Goal: Information Seeking & Learning: Learn about a topic

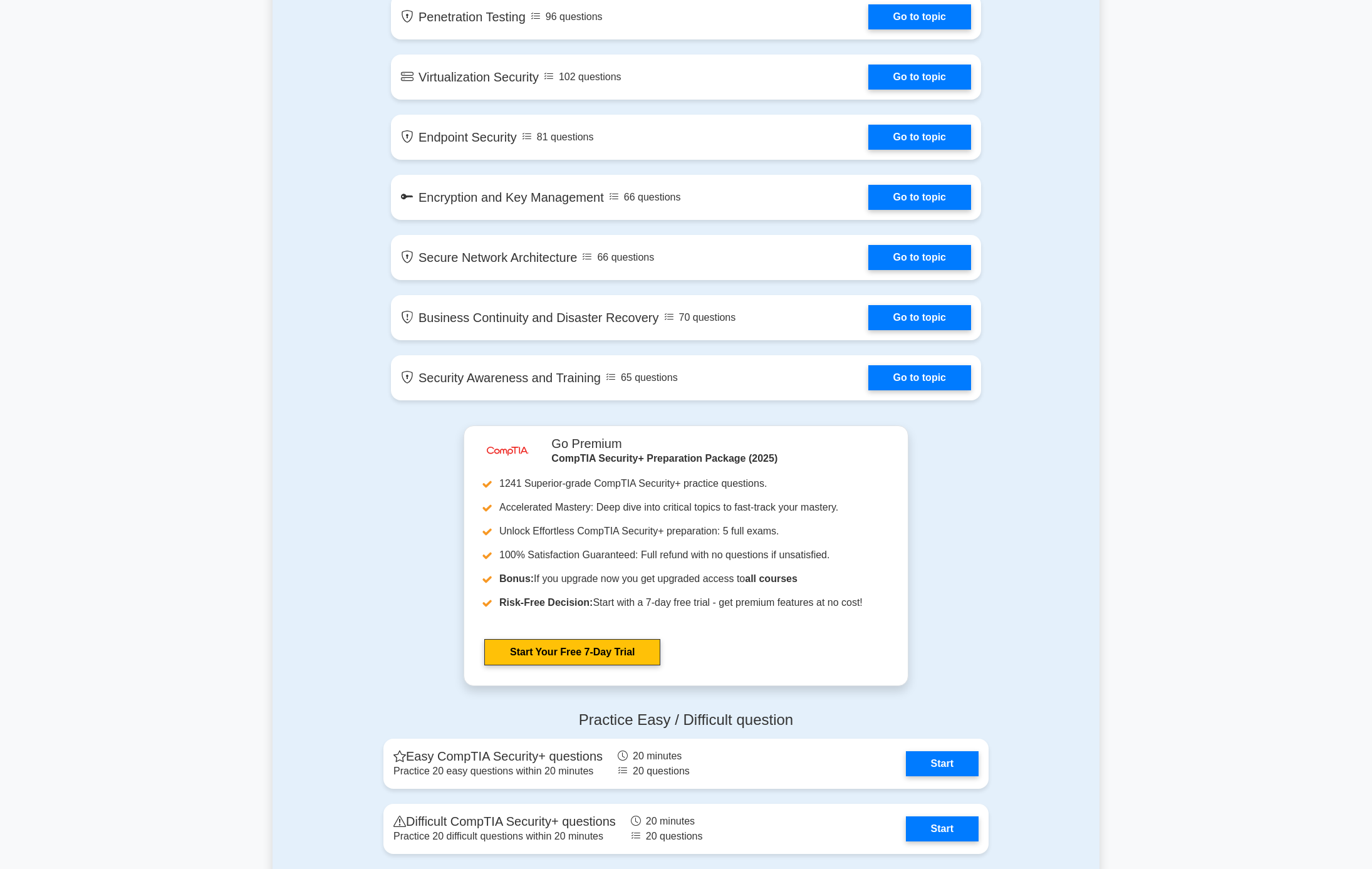
scroll to position [2386, 0]
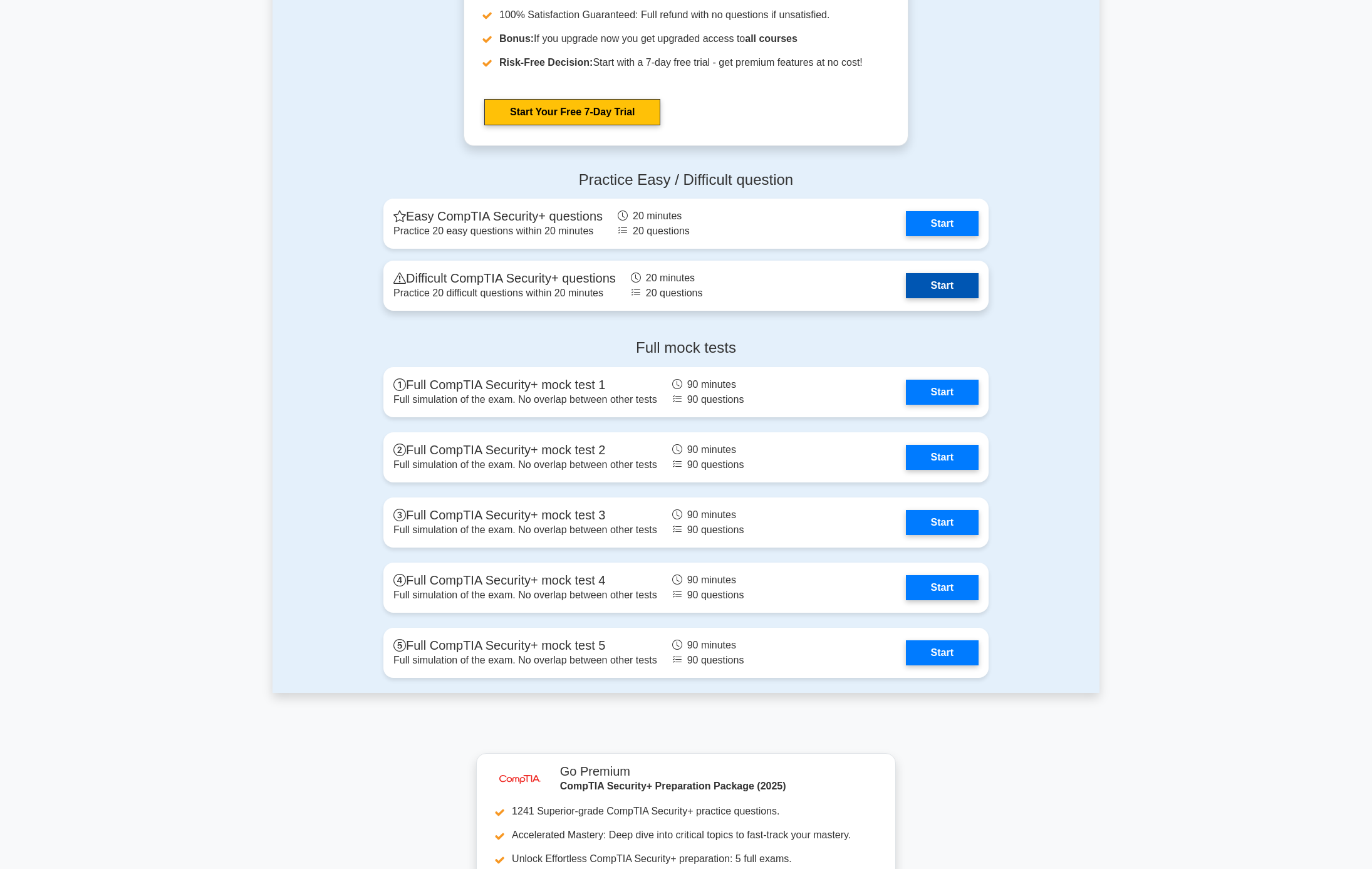
click at [928, 289] on link "Start" at bounding box center [941, 285] width 72 height 25
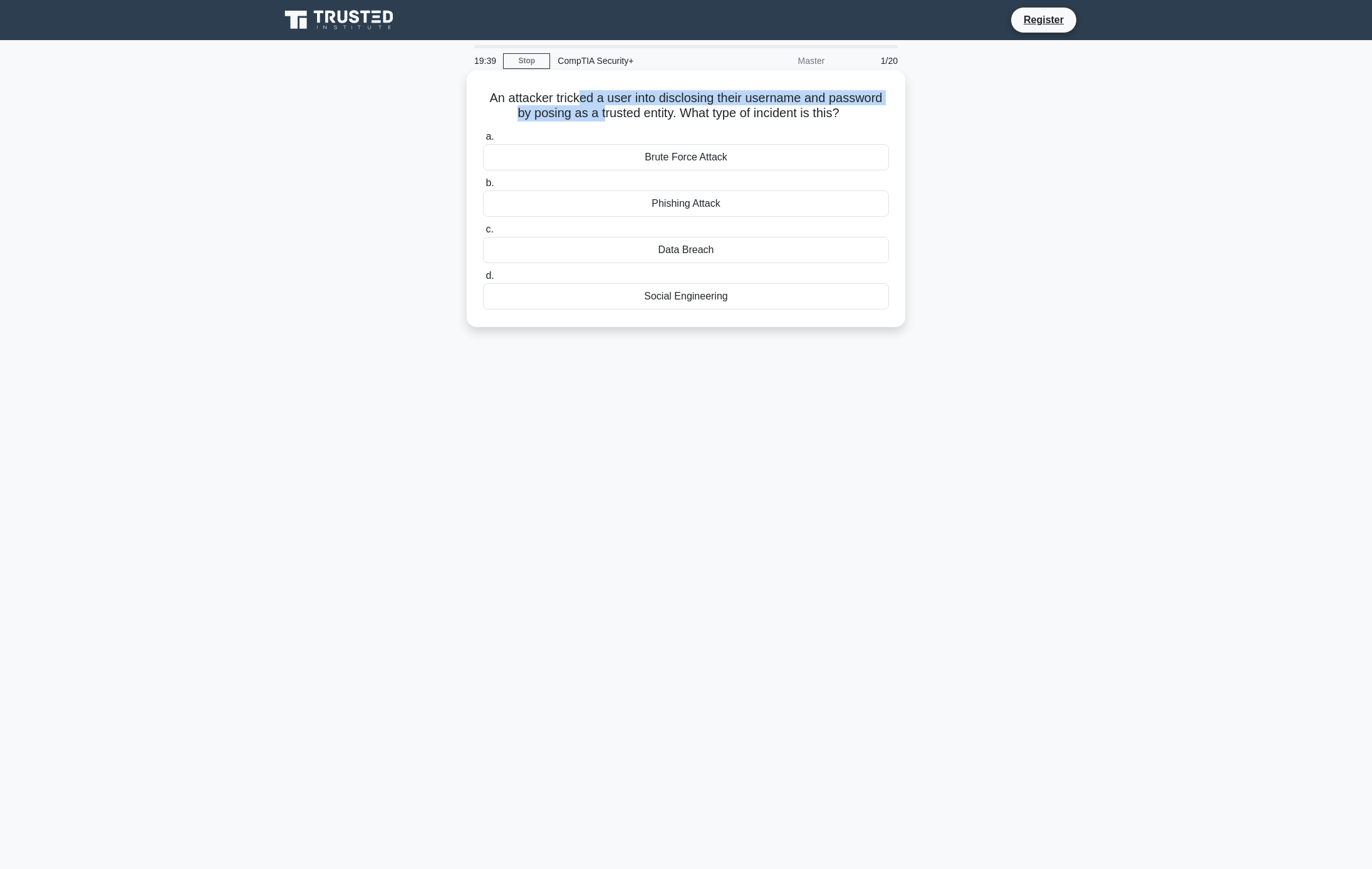
drag, startPoint x: 601, startPoint y: 99, endPoint x: 635, endPoint y: 114, distance: 37.2
click at [635, 114] on h5 "An attacker tricked a user into disclosing their username and password by posin…" at bounding box center [686, 106] width 408 height 32
click at [636, 116] on h5 "An attacker tricked a user into disclosing their username and password by posin…" at bounding box center [686, 106] width 408 height 32
click at [686, 310] on div "Social Engineering" at bounding box center [686, 296] width 406 height 26
click at [483, 280] on input "d. Social Engineering" at bounding box center [483, 276] width 0 height 9
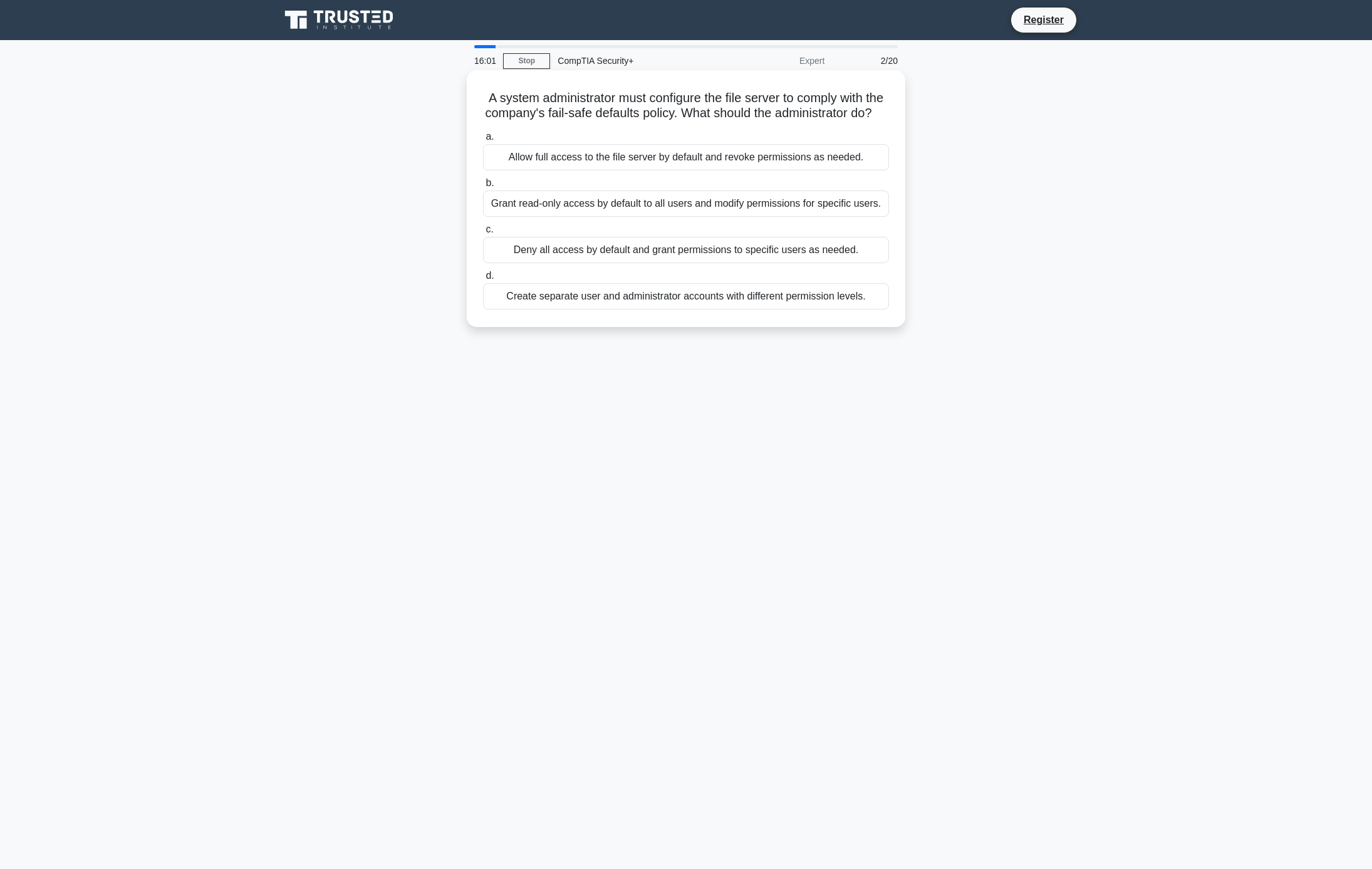
click at [637, 264] on div "Deny all access by default and grant permissions to specific users as needed." at bounding box center [686, 250] width 406 height 26
click at [483, 234] on input "c. Deny all access by default and grant permissions to specific users as needed." at bounding box center [483, 230] width 0 height 9
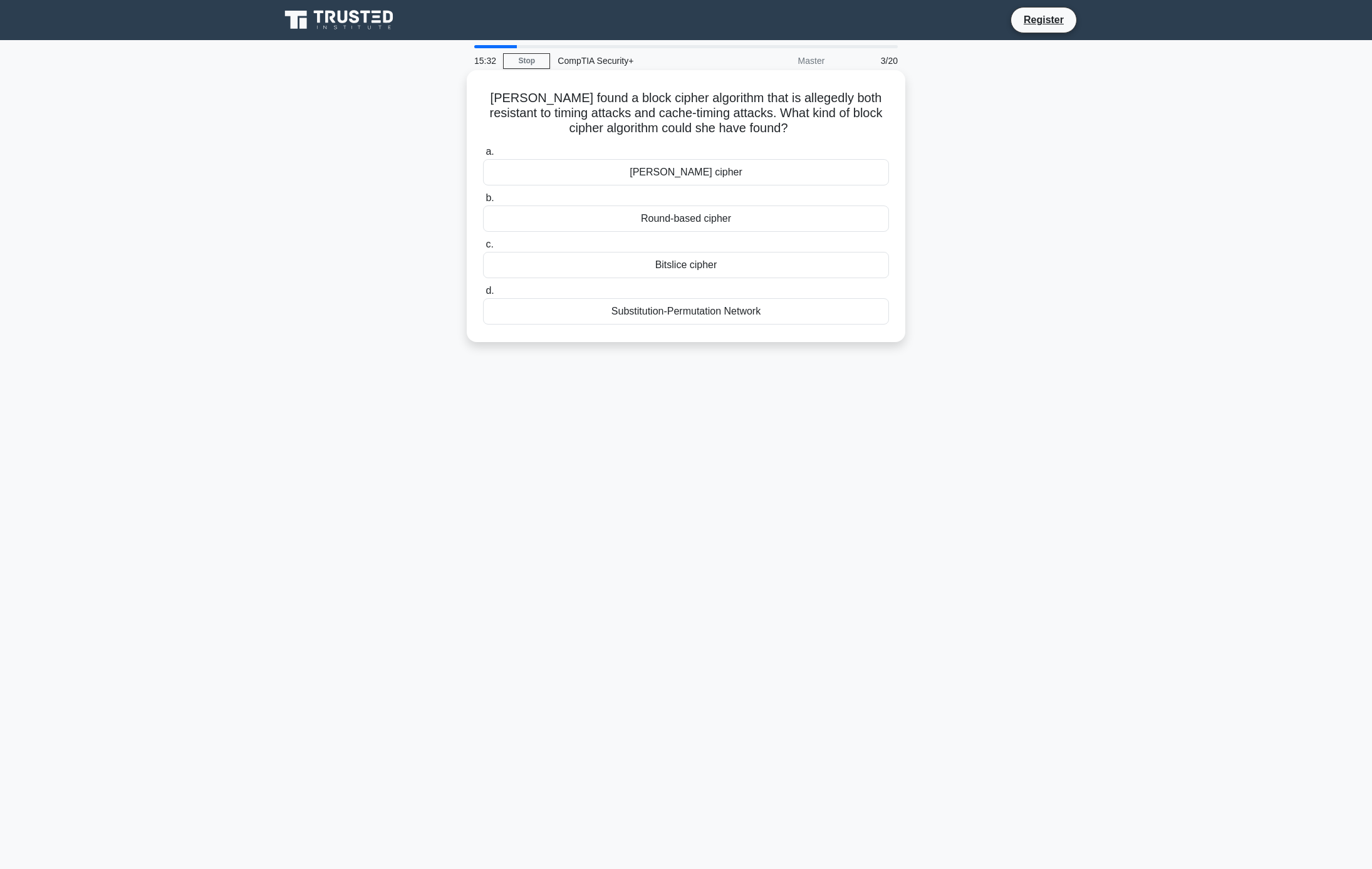
click at [692, 221] on div "Round-based cipher" at bounding box center [686, 218] width 406 height 26
click at [483, 202] on input "b. Round-based cipher" at bounding box center [483, 199] width 0 height 9
click at [677, 175] on div "/27" at bounding box center [686, 172] width 406 height 26
click at [483, 156] on input "a. /27" at bounding box center [483, 152] width 0 height 9
click at [684, 315] on div "Key stretching" at bounding box center [686, 311] width 406 height 26
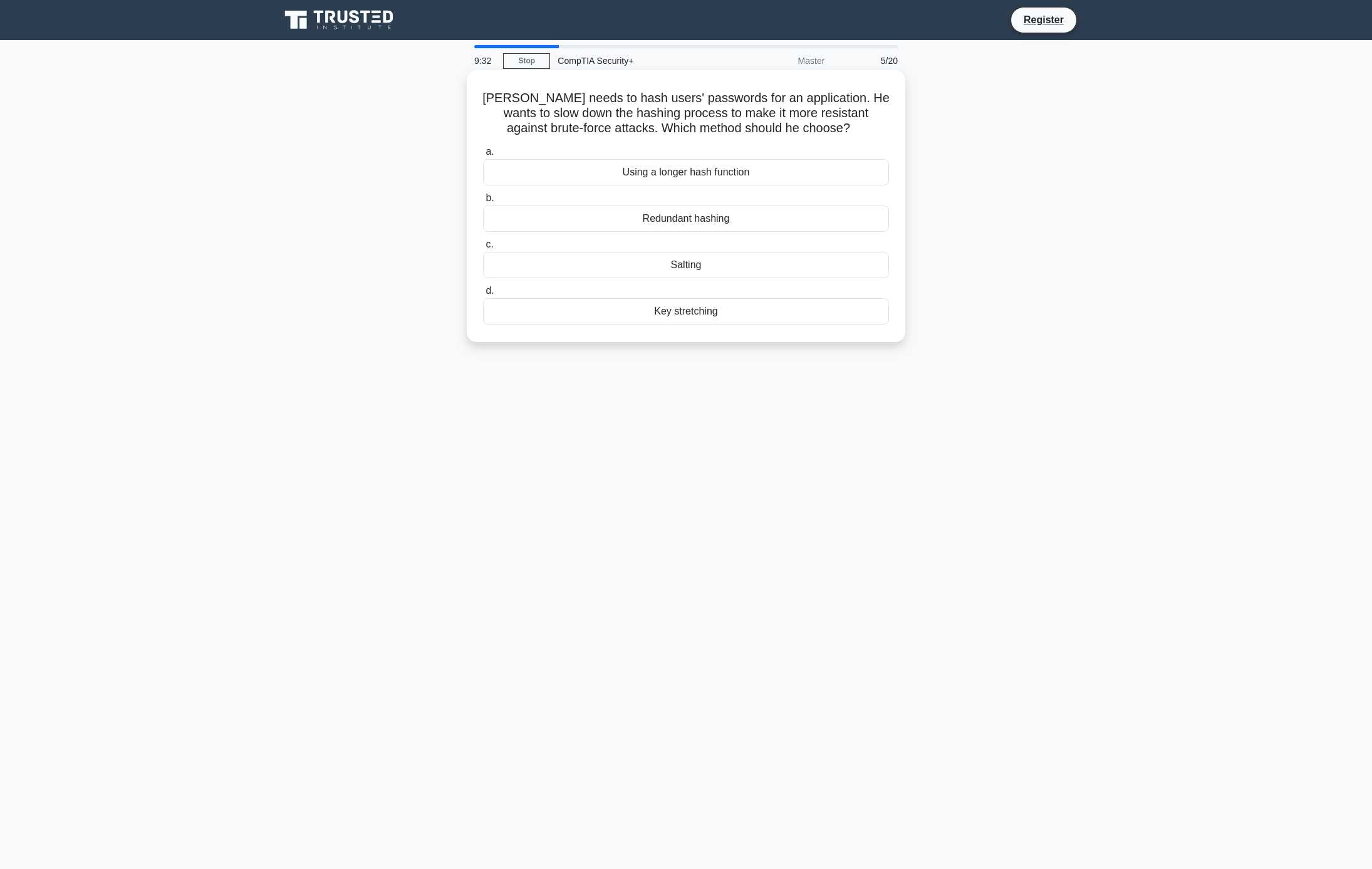
click at [483, 295] on input "d. Key stretching" at bounding box center [483, 292] width 0 height 9
drag, startPoint x: 679, startPoint y: 111, endPoint x: 786, endPoint y: 125, distance: 107.9
click at [786, 125] on h5 "An energy company must comply with specific industry regulations that require p…" at bounding box center [686, 113] width 408 height 46
click at [786, 126] on h5 "An energy company must comply with specific industry regulations that require p…" at bounding box center [686, 113] width 408 height 46
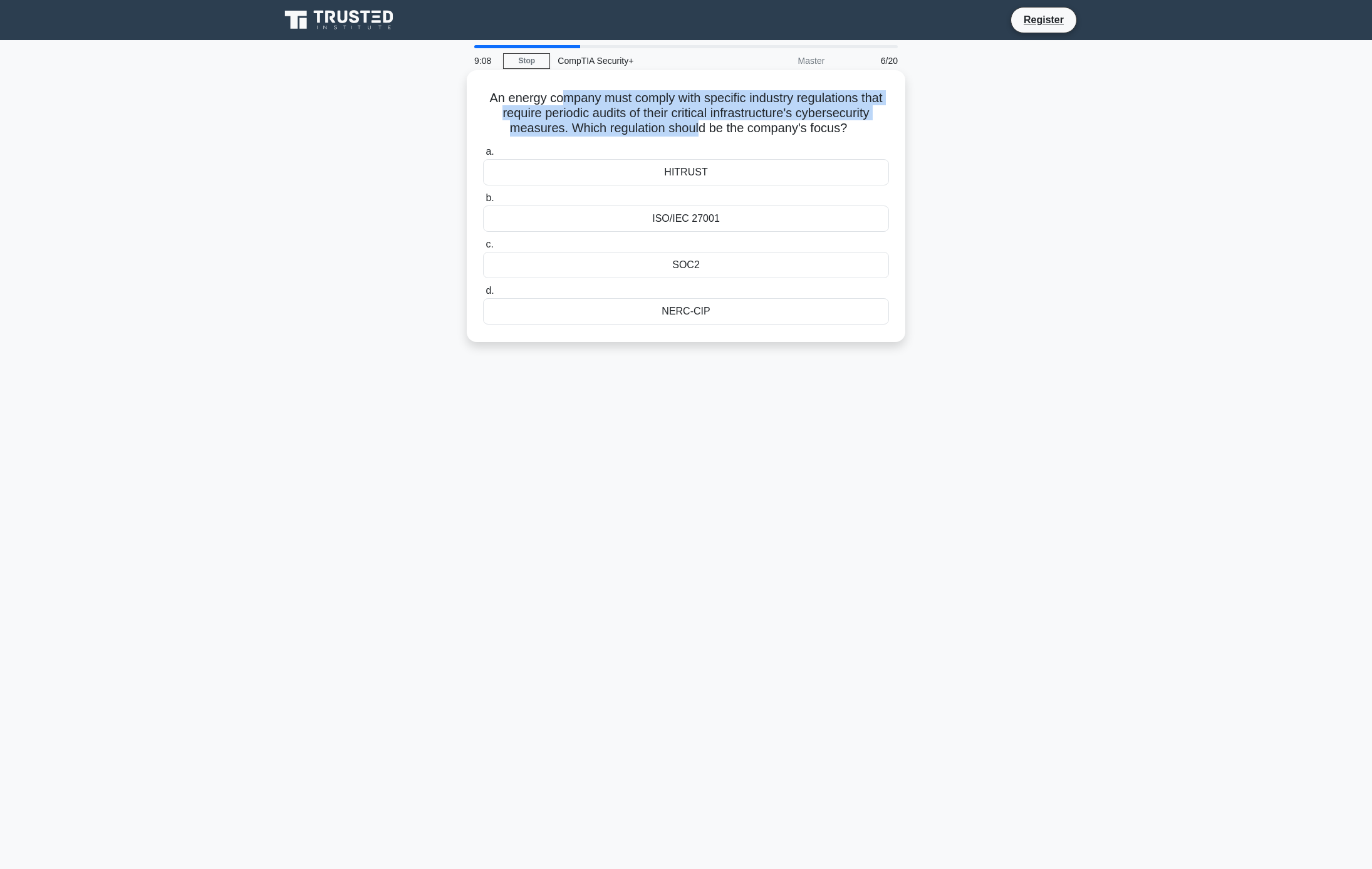
drag, startPoint x: 565, startPoint y: 96, endPoint x: 772, endPoint y: 129, distance: 209.6
click at [772, 129] on h5 "An energy company must comply with specific industry regulations that require p…" at bounding box center [686, 113] width 408 height 46
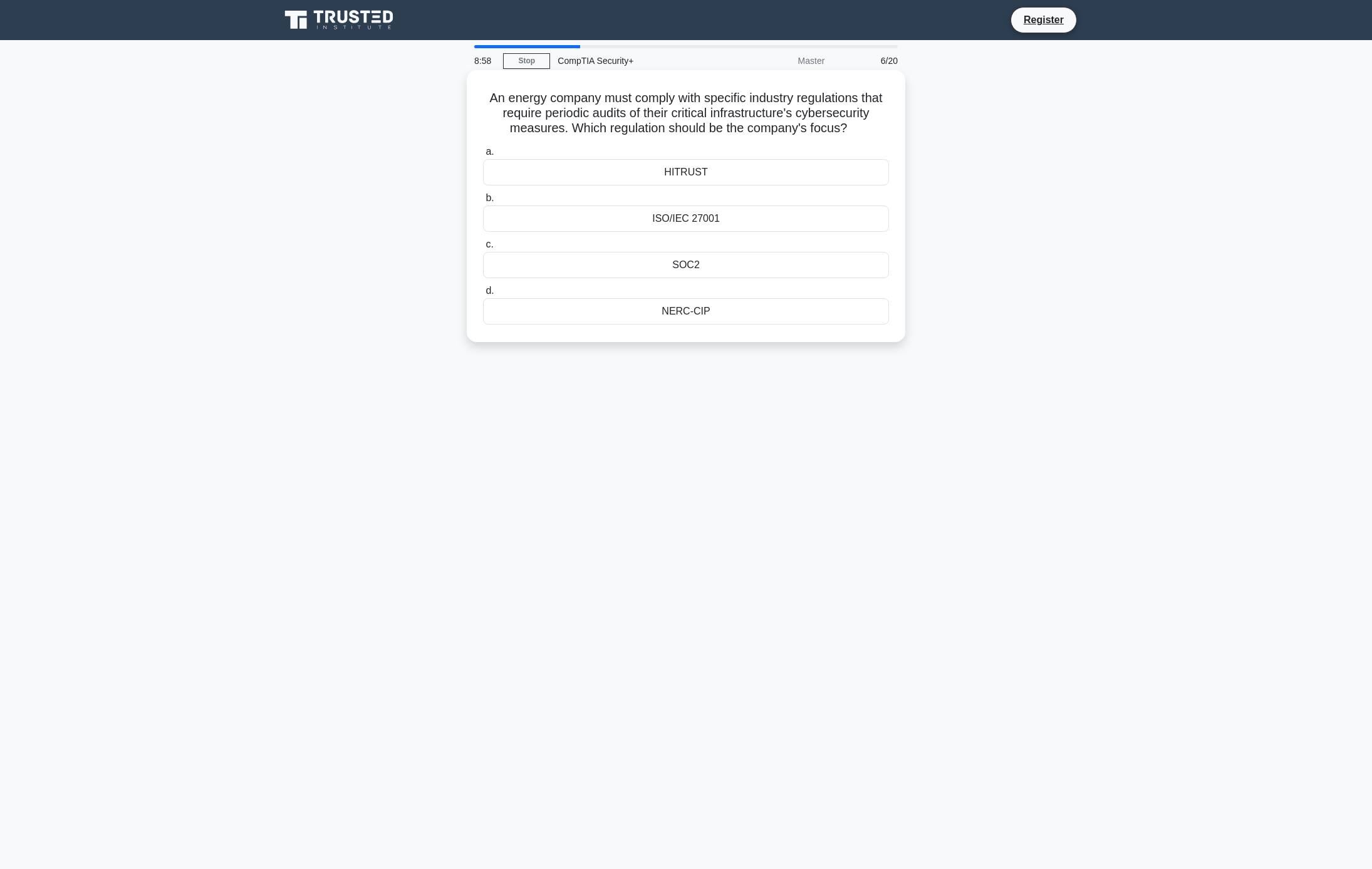
click at [727, 232] on div "ISO/IEC 27001" at bounding box center [686, 218] width 406 height 26
click at [483, 202] on input "b. ISO/IEC 27001" at bounding box center [483, 199] width 0 height 9
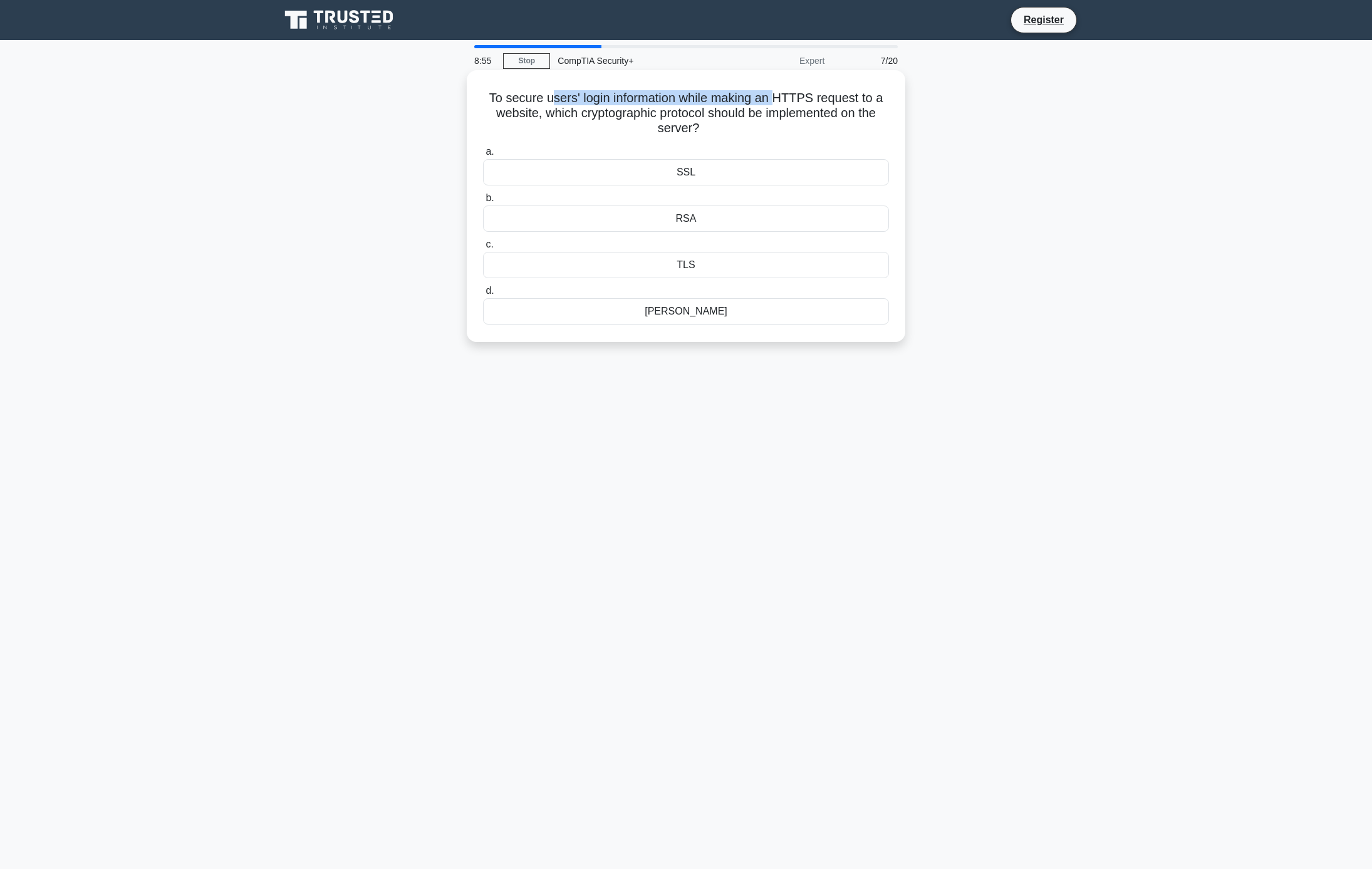
drag, startPoint x: 547, startPoint y: 94, endPoint x: 789, endPoint y: 103, distance: 242.2
click at [789, 103] on h5 "To secure users' login information while making an HTTPS request to a website, …" at bounding box center [686, 113] width 408 height 46
click at [690, 174] on div "SSL" at bounding box center [686, 172] width 406 height 26
click at [483, 156] on input "a. SSL" at bounding box center [483, 152] width 0 height 9
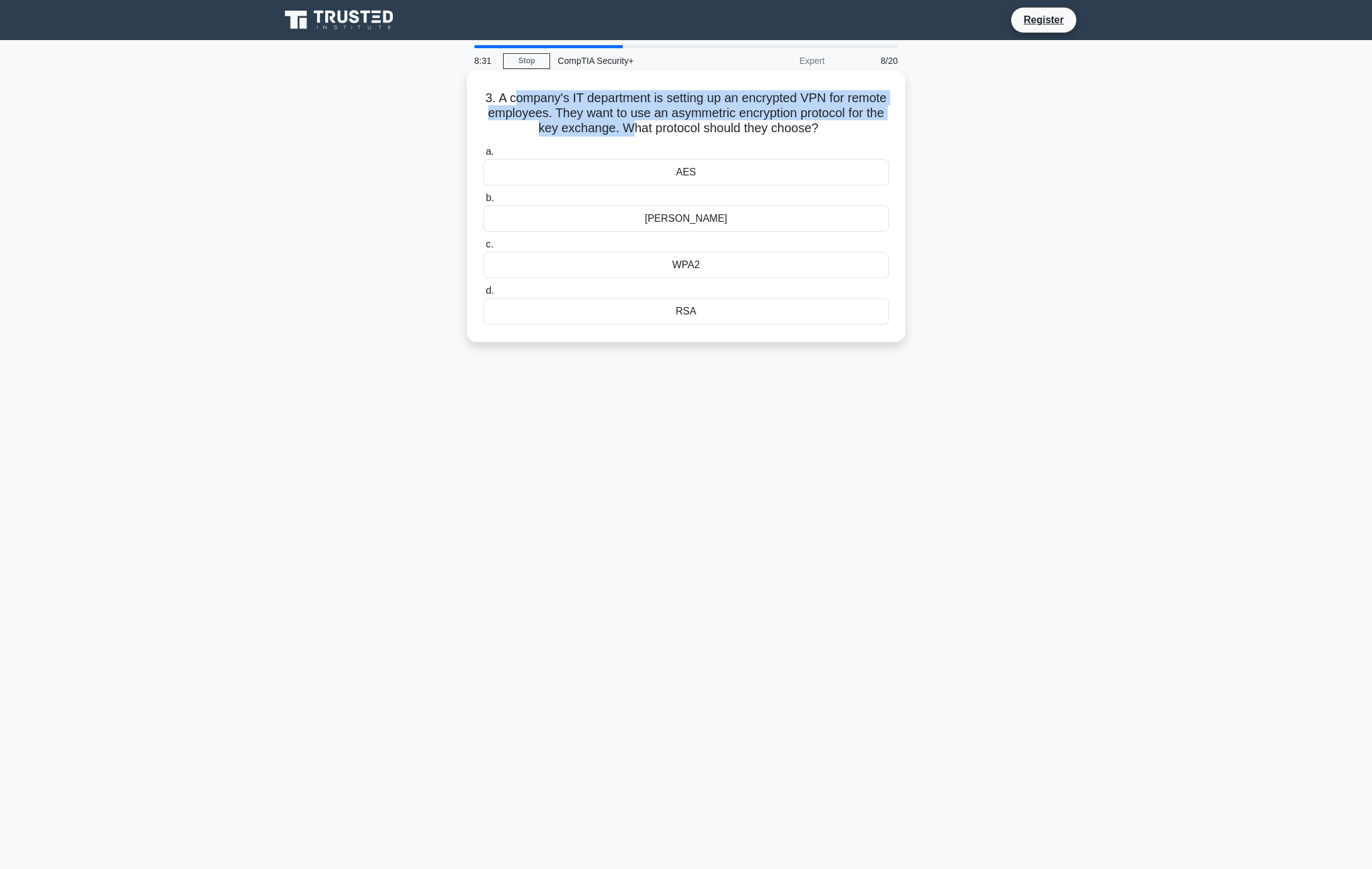
drag, startPoint x: 530, startPoint y: 99, endPoint x: 674, endPoint y: 123, distance: 146.0
click at [674, 123] on h5 "3. A company's IT department is setting up an encrypted VPN for remote employee…" at bounding box center [686, 113] width 408 height 46
click at [674, 124] on h5 "3. A company's IT department is setting up an encrypted VPN for remote employee…" at bounding box center [686, 113] width 408 height 46
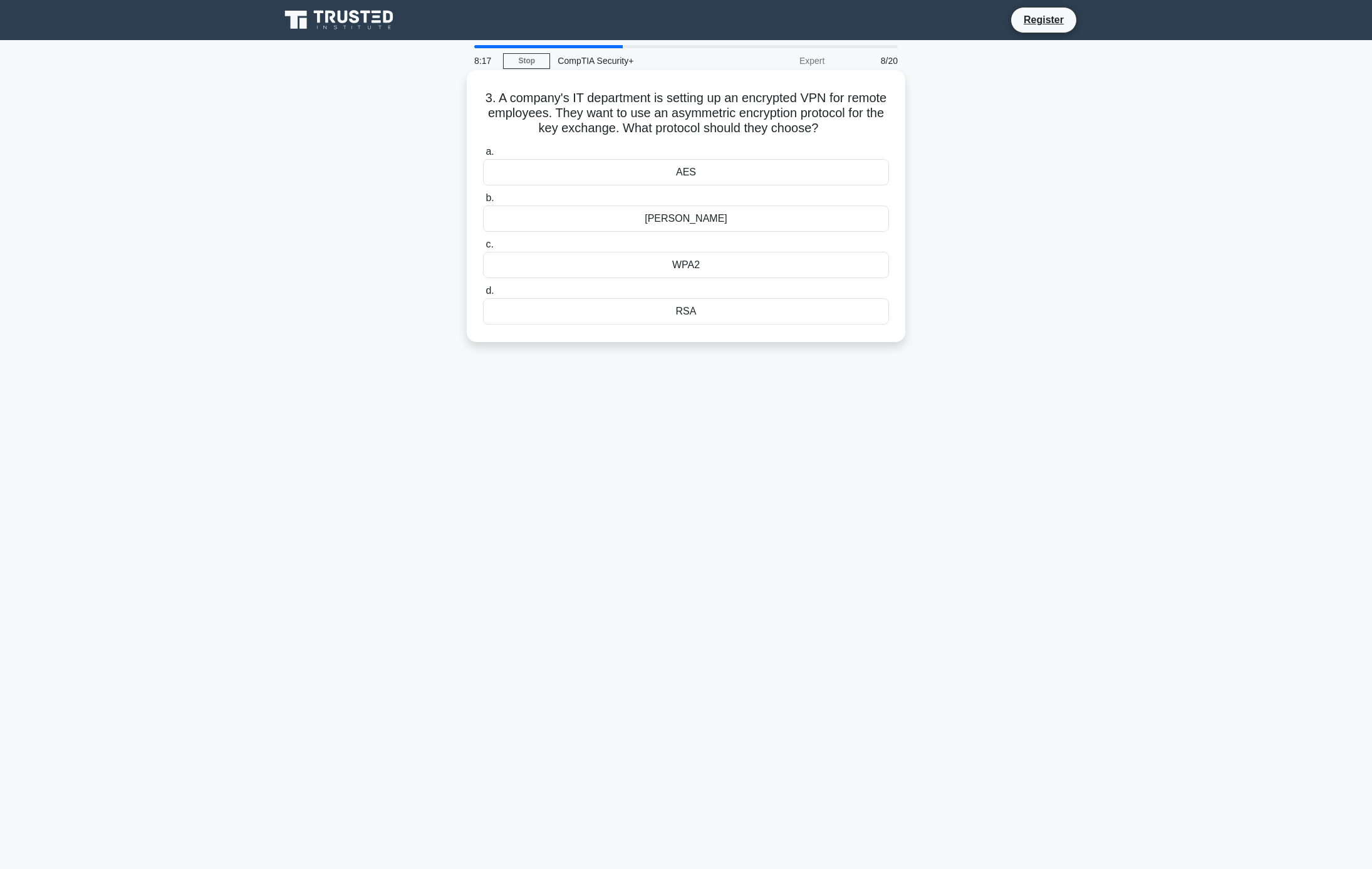
click at [686, 316] on div "RSA" at bounding box center [686, 311] width 406 height 26
click at [483, 295] on input "d. RSA" at bounding box center [483, 292] width 0 height 9
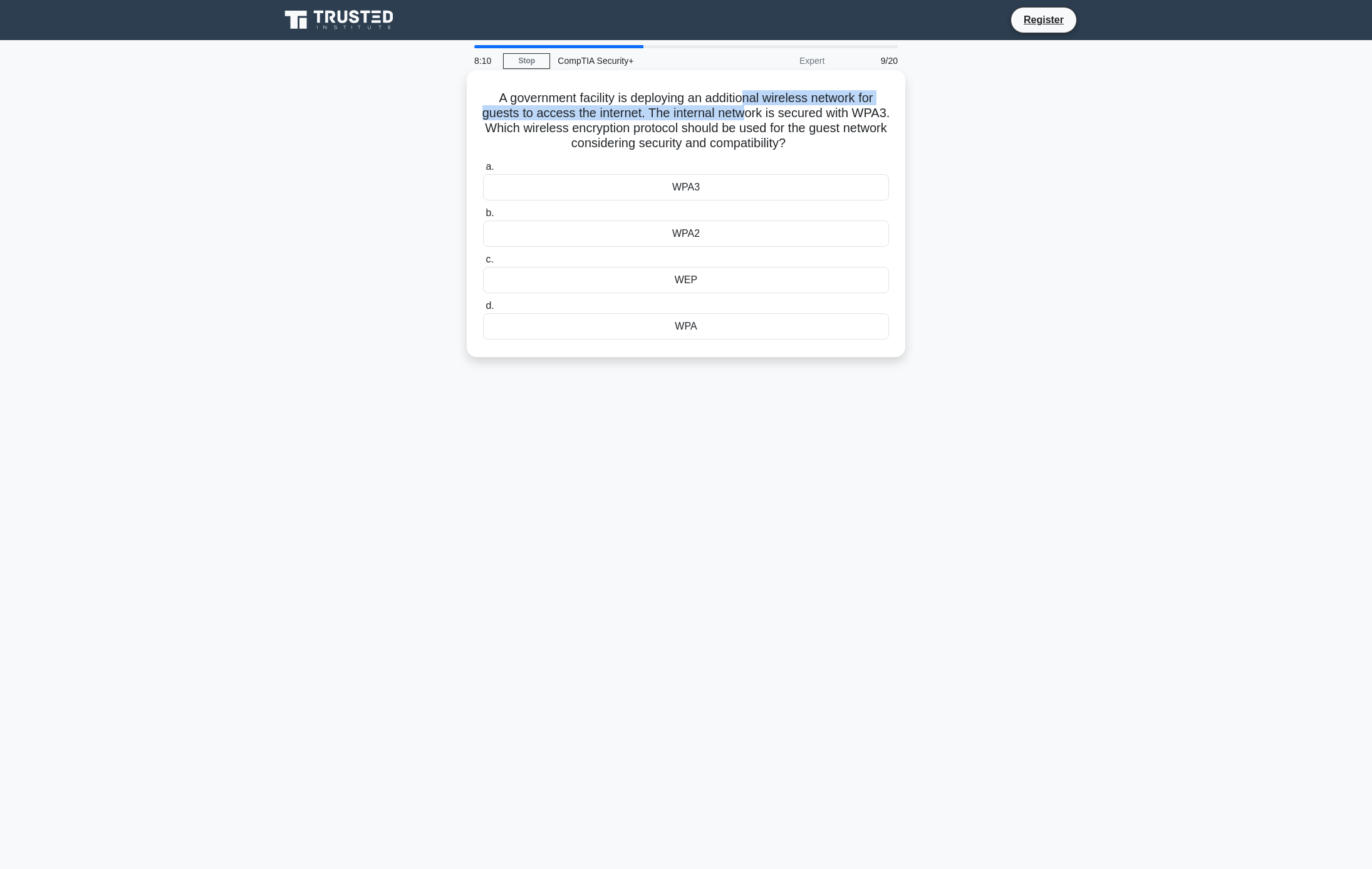
drag, startPoint x: 748, startPoint y: 96, endPoint x: 772, endPoint y: 118, distance: 32.6
click at [772, 118] on h5 "A government facility is deploying an additional wireless network for guests to…" at bounding box center [686, 121] width 408 height 61
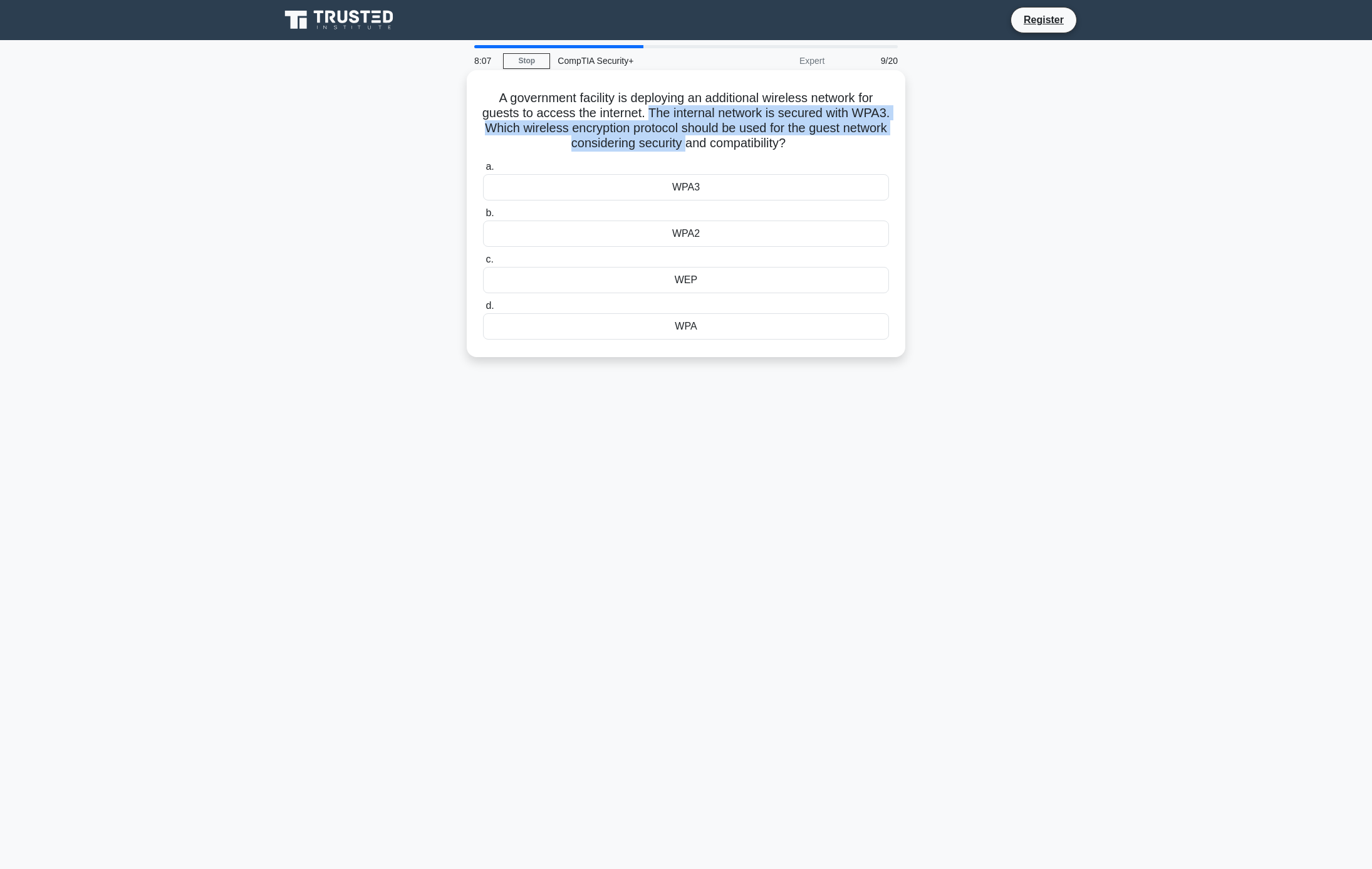
drag, startPoint x: 669, startPoint y: 116, endPoint x: 729, endPoint y: 136, distance: 63.2
click at [729, 136] on h5 "A government facility is deploying an additional wireless network for guests to…" at bounding box center [686, 121] width 408 height 61
click at [729, 138] on h5 "A government facility is deploying an additional wireless network for guests to…" at bounding box center [686, 121] width 408 height 61
drag, startPoint x: 690, startPoint y: 129, endPoint x: 781, endPoint y: 151, distance: 93.6
click at [781, 151] on h5 "A government facility is deploying an additional wireless network for guests to…" at bounding box center [686, 121] width 408 height 61
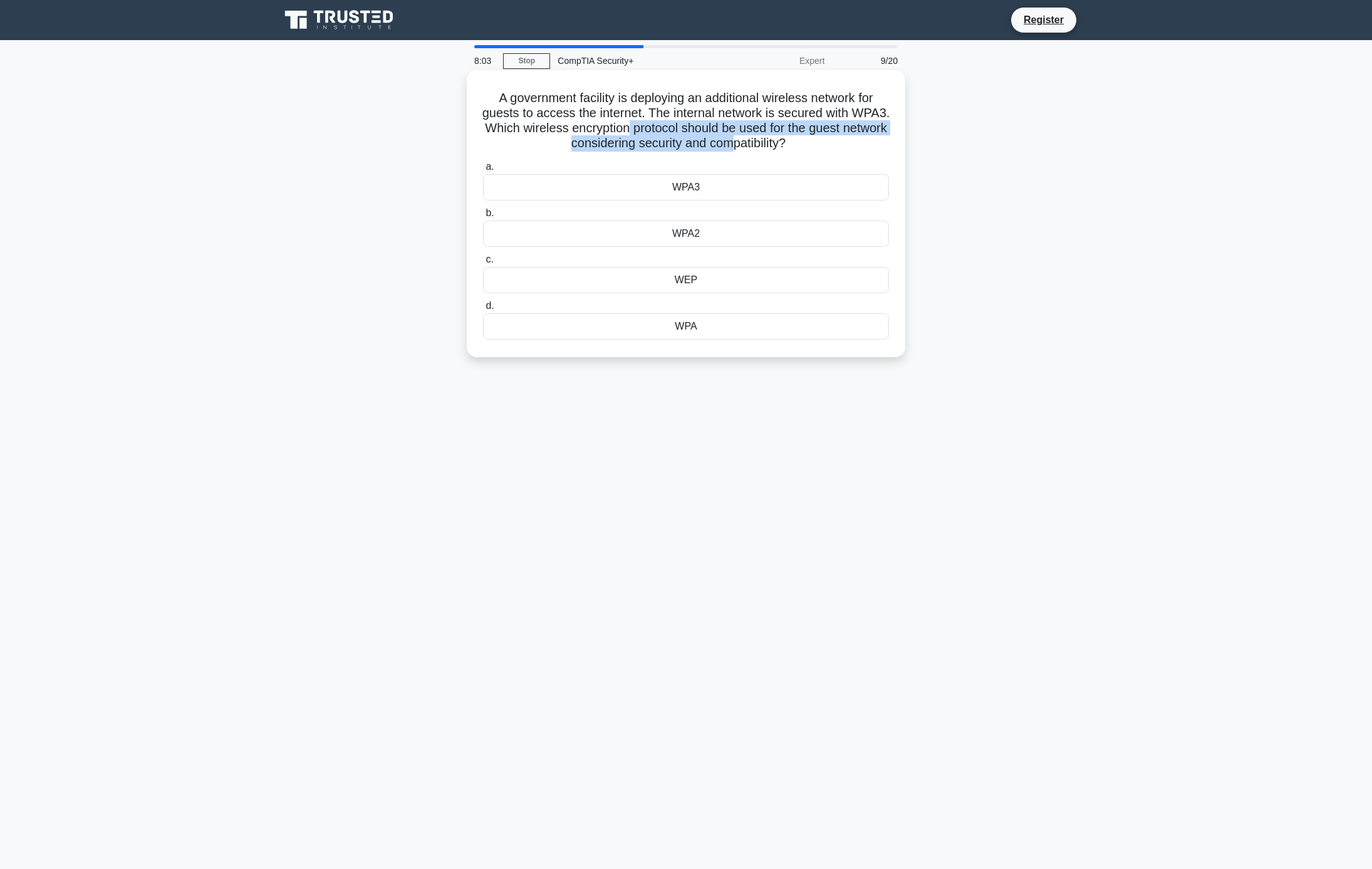
click at [781, 151] on h5 "A government facility is deploying an additional wireless network for guests to…" at bounding box center [686, 121] width 408 height 61
click at [700, 193] on div "WPA3" at bounding box center [686, 187] width 406 height 26
click at [483, 171] on input "a. WPA3" at bounding box center [483, 167] width 0 height 9
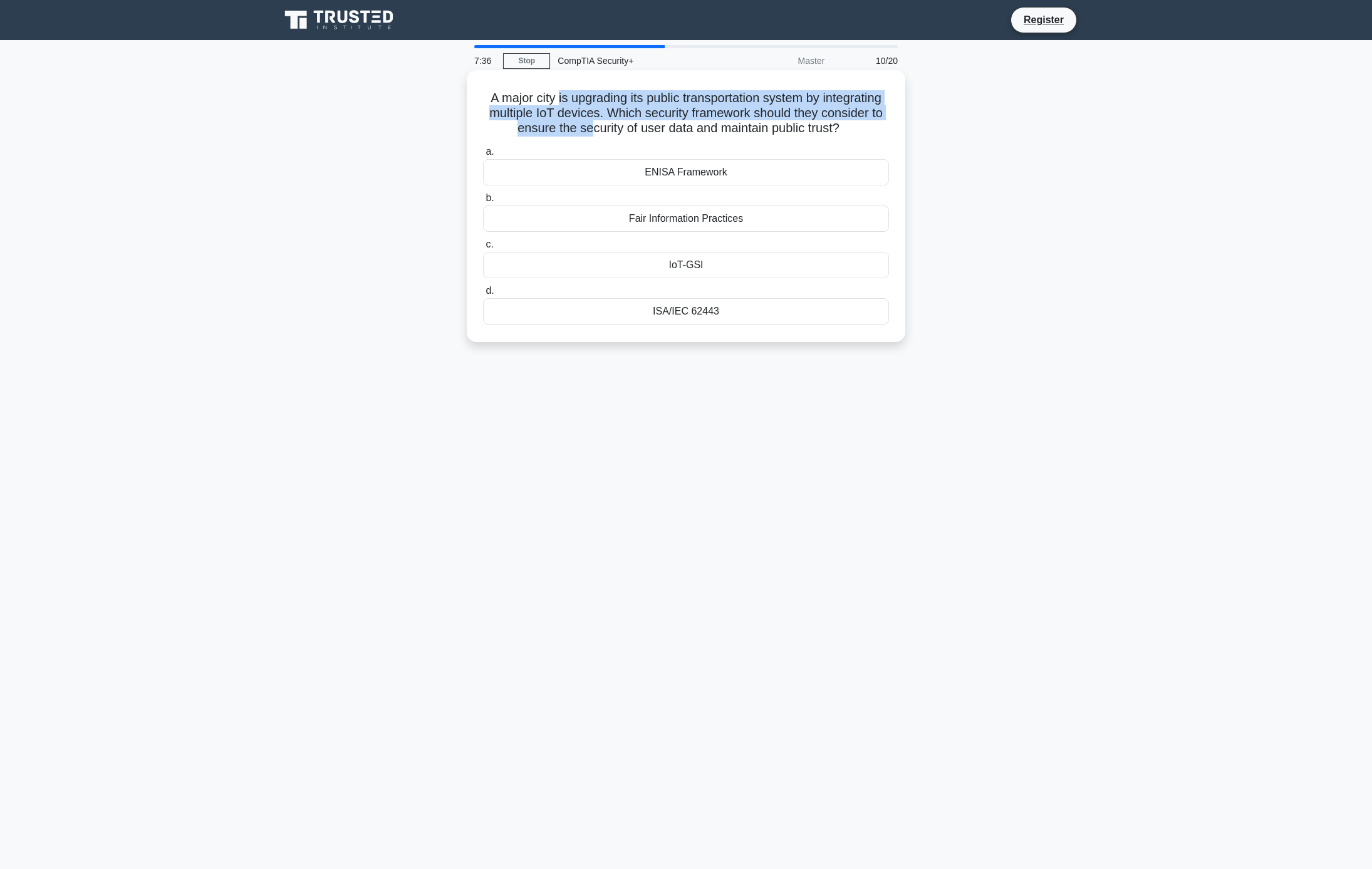
drag, startPoint x: 582, startPoint y: 94, endPoint x: 660, endPoint y: 127, distance: 84.7
click at [660, 127] on h5 "A major city is upgrading its public transportation system by integrating multi…" at bounding box center [686, 113] width 408 height 46
click at [660, 128] on h5 "A major city is upgrading its public transportation system by integrating multi…" at bounding box center [686, 113] width 408 height 46
drag, startPoint x: 589, startPoint y: 130, endPoint x: 715, endPoint y: 143, distance: 126.7
click at [715, 136] on h5 "A major city is upgrading its public transportation system by integrating multi…" at bounding box center [686, 113] width 408 height 46
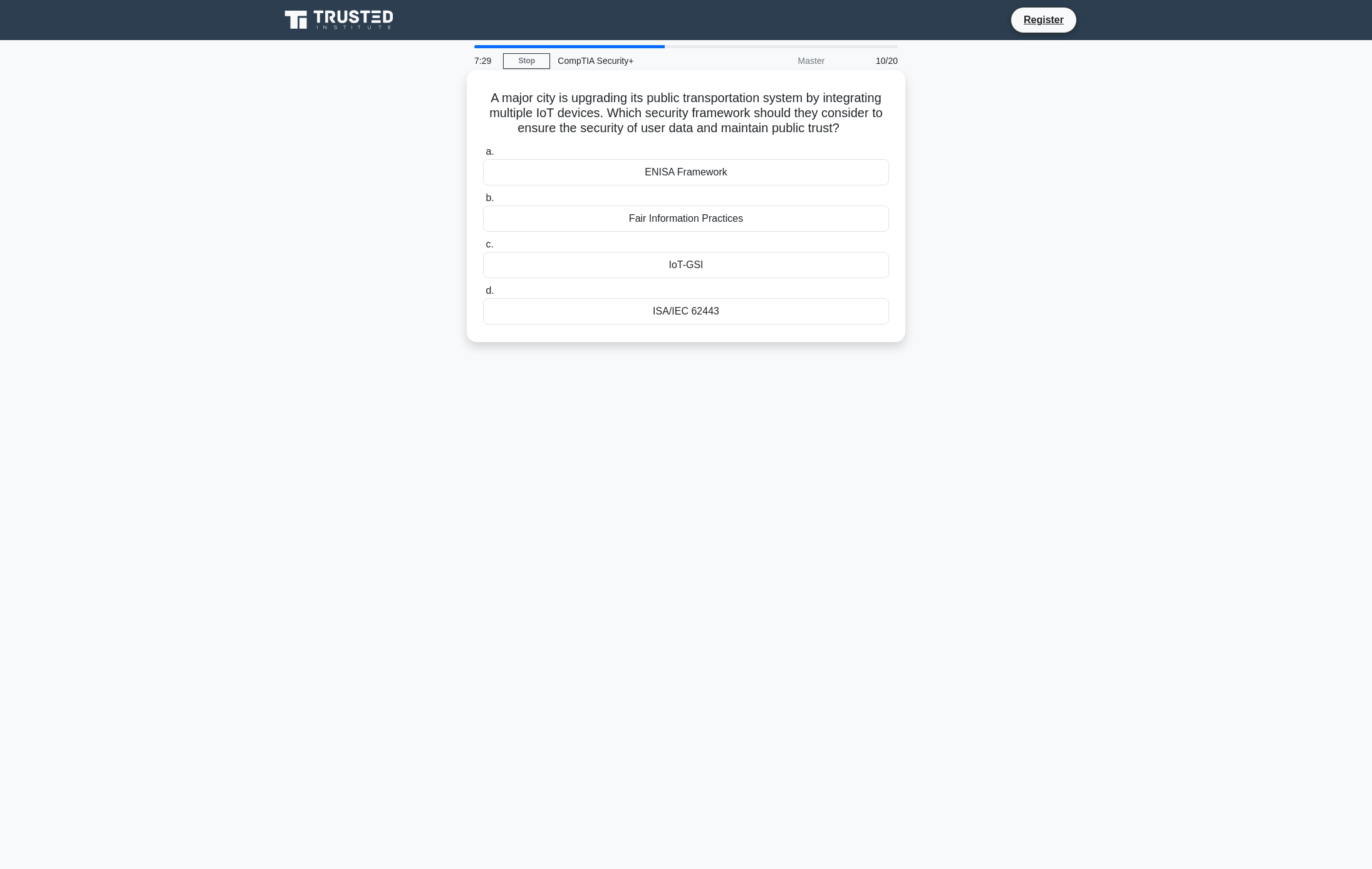
click at [715, 136] on h5 "A major city is upgrading its public transportation system by integrating multi…" at bounding box center [686, 113] width 408 height 46
click at [696, 278] on div "IoT-GSI" at bounding box center [686, 264] width 406 height 26
click at [483, 249] on input "c. IoT-GSI" at bounding box center [483, 245] width 0 height 9
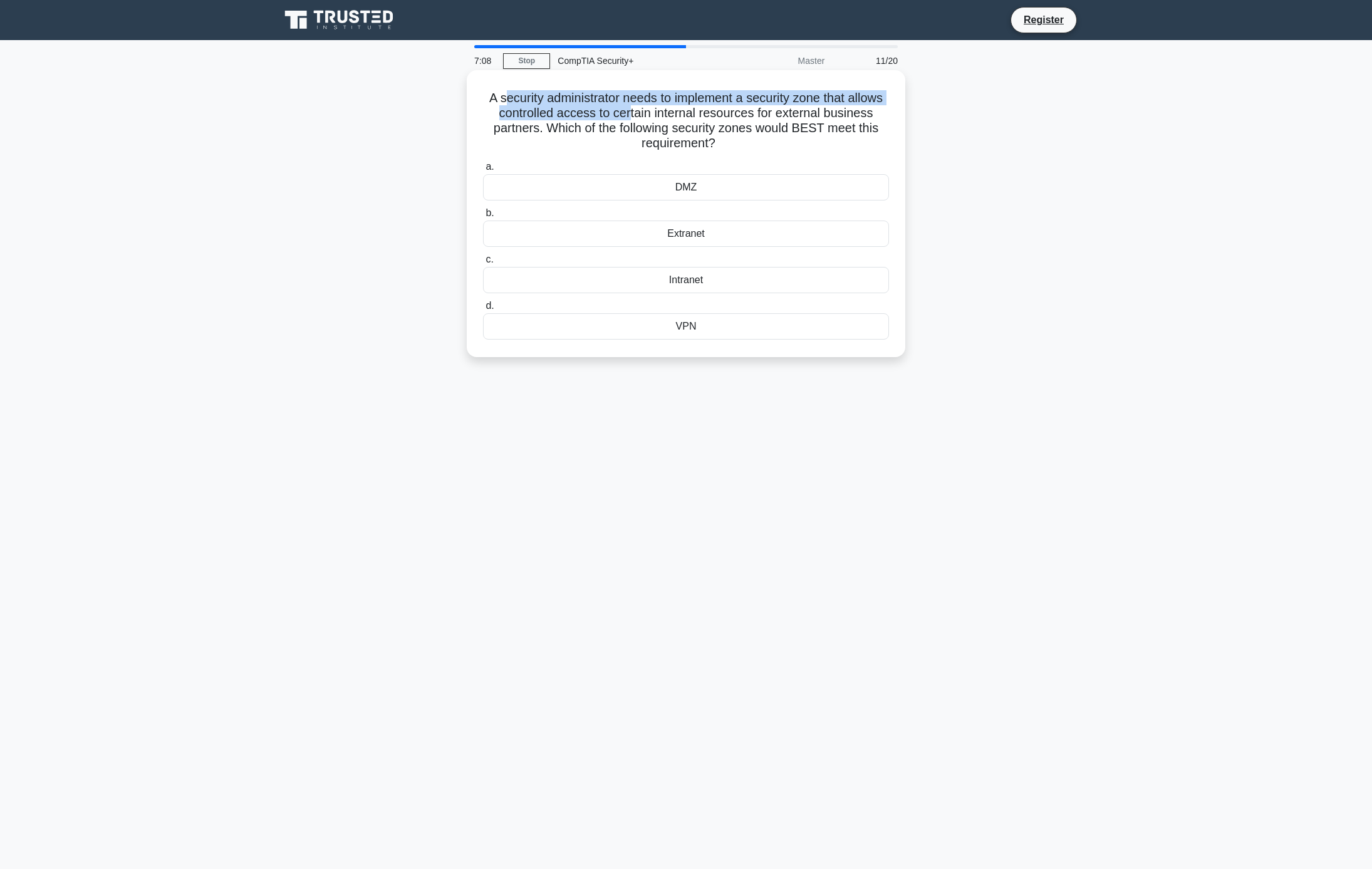
drag, startPoint x: 511, startPoint y: 101, endPoint x: 674, endPoint y: 117, distance: 163.8
click at [674, 117] on h5 "A security administrator needs to implement a security zone that allows control…" at bounding box center [686, 121] width 408 height 61
click at [660, 134] on h5 "A security administrator needs to implement a security zone that allows control…" at bounding box center [686, 121] width 408 height 61
drag, startPoint x: 552, startPoint y: 96, endPoint x: 693, endPoint y: 117, distance: 142.6
click at [693, 117] on h5 "A security administrator needs to implement a security zone that allows control…" at bounding box center [686, 121] width 408 height 61
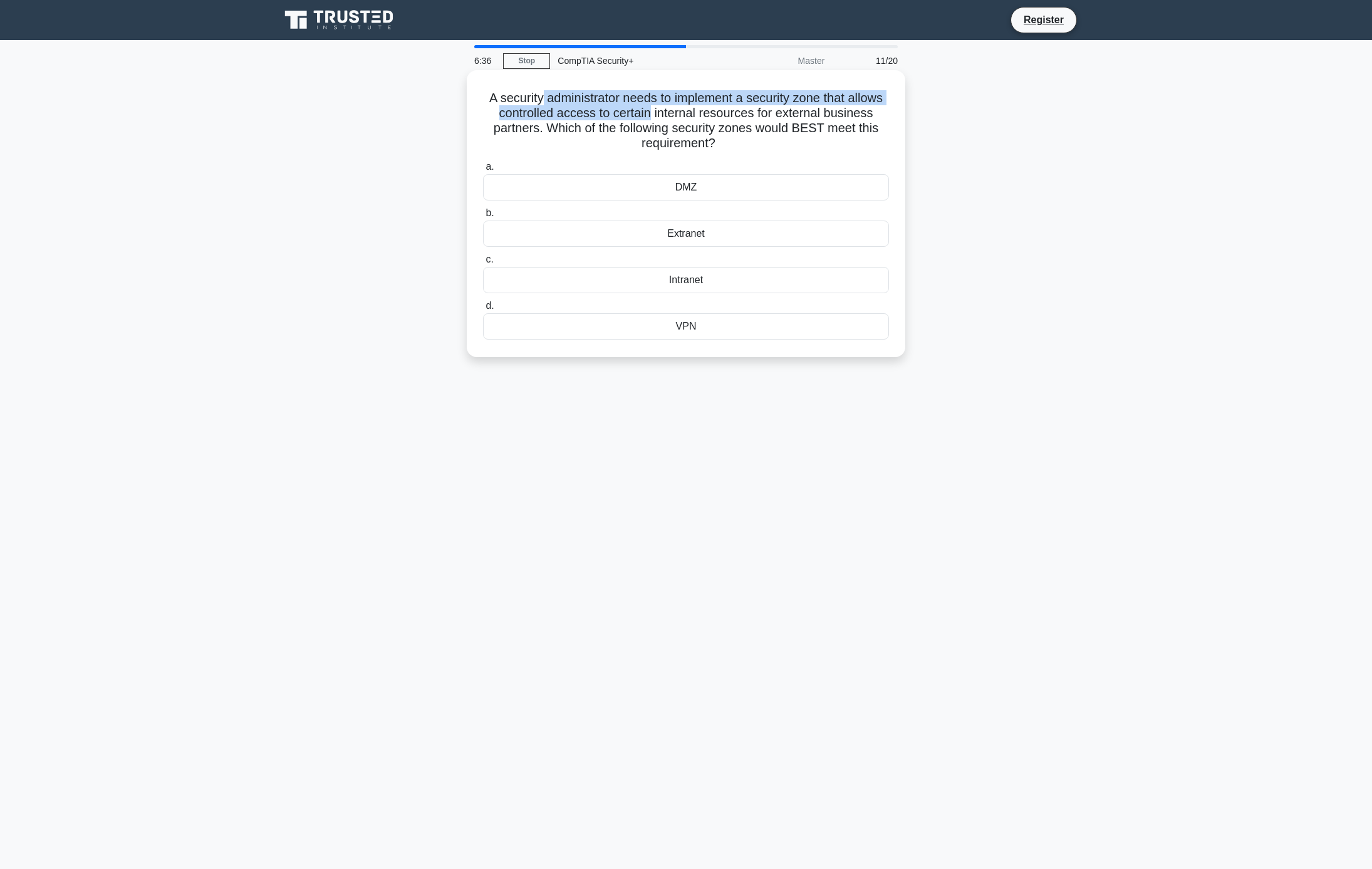
click at [693, 117] on h5 "A security administrator needs to implement a security zone that allows control…" at bounding box center [686, 121] width 408 height 61
drag, startPoint x: 700, startPoint y: 93, endPoint x: 792, endPoint y: 119, distance: 95.6
click at [792, 119] on h5 "A security administrator needs to implement a security zone that allows control…" at bounding box center [686, 121] width 408 height 61
click at [592, 125] on h5 "A security administrator needs to implement a security zone that allows control…" at bounding box center [686, 121] width 408 height 61
drag, startPoint x: 590, startPoint y: 119, endPoint x: 672, endPoint y: 134, distance: 83.4
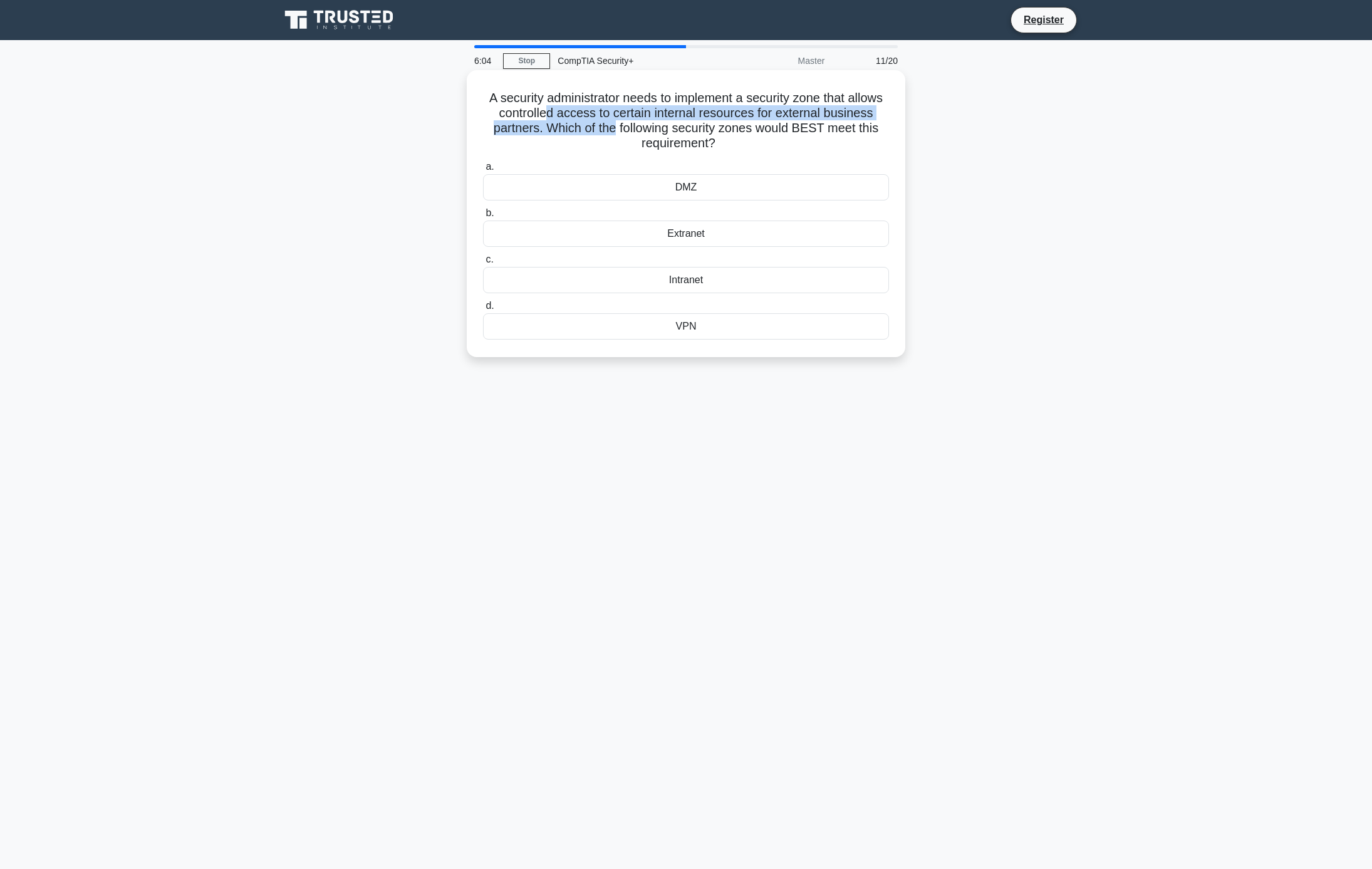
click at [672, 134] on h5 "A security administrator needs to implement a security zone that allows control…" at bounding box center [686, 121] width 408 height 61
drag, startPoint x: 631, startPoint y: 126, endPoint x: 764, endPoint y: 144, distance: 134.2
click at [764, 144] on h5 "A security administrator needs to implement a security zone that allows control…" at bounding box center [686, 121] width 408 height 61
click at [731, 144] on icon ".spinner_0XTQ{transform-origin:center;animation:spinner_y6GP .75s linear infini…" at bounding box center [723, 144] width 15 height 15
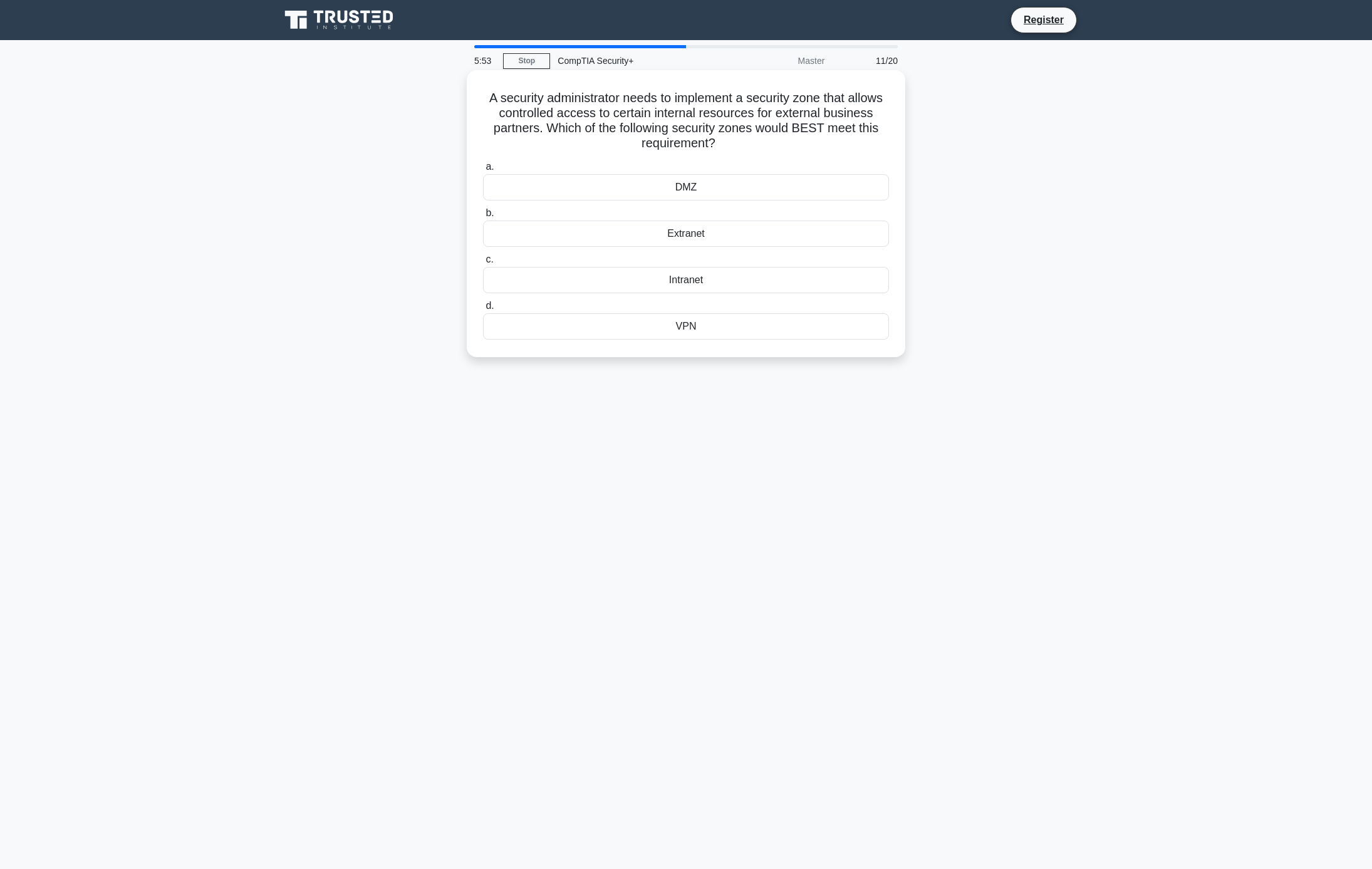
click at [702, 188] on div "DMZ" at bounding box center [686, 187] width 406 height 26
click at [483, 171] on input "a. DMZ" at bounding box center [483, 167] width 0 height 9
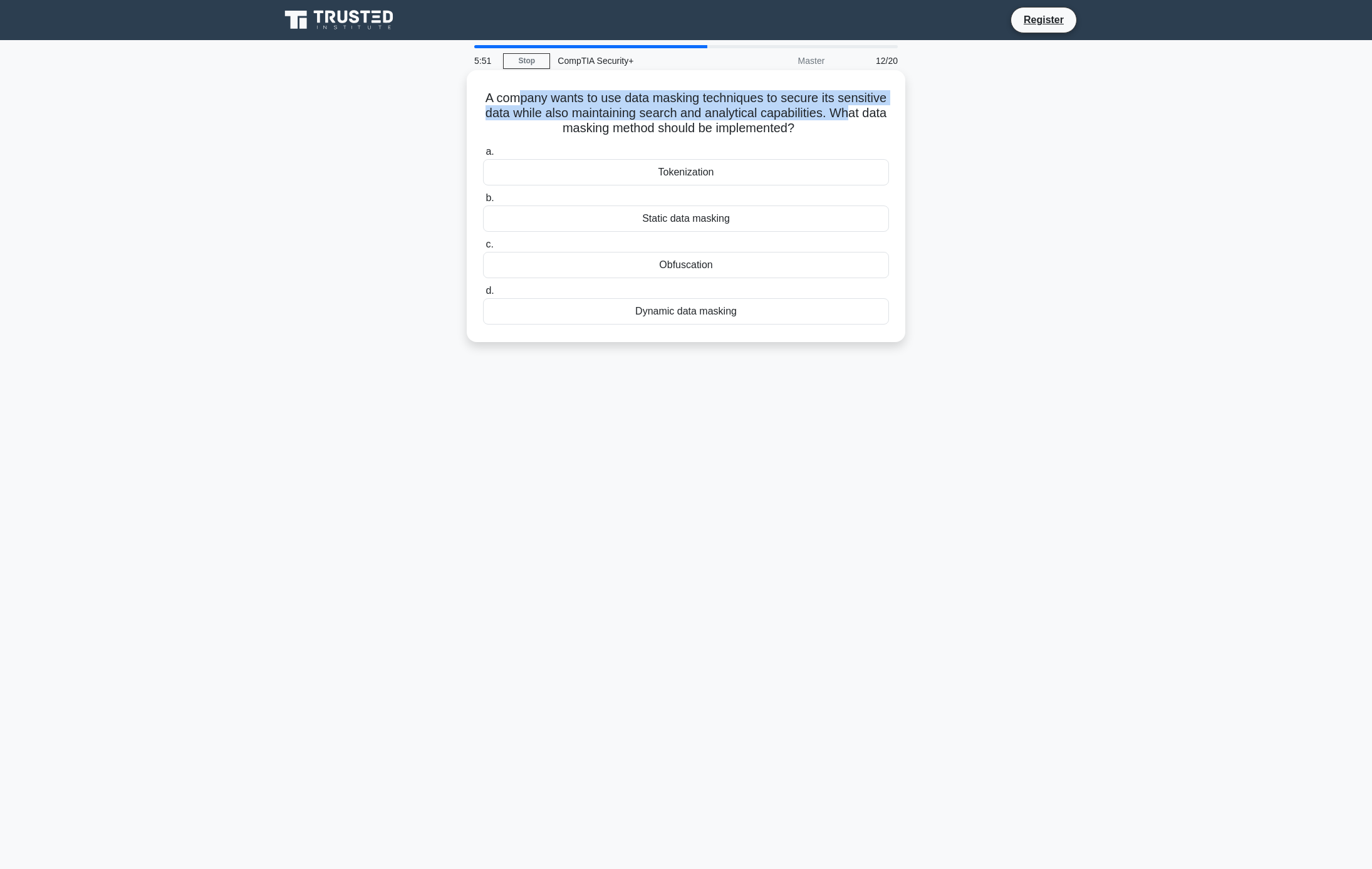
drag, startPoint x: 538, startPoint y: 96, endPoint x: 577, endPoint y: 125, distance: 48.6
click at [577, 125] on h5 "A company wants to use data masking techniques to secure its sensitive data whi…" at bounding box center [686, 113] width 408 height 46
click at [579, 129] on h5 "A company wants to use data masking techniques to secure its sensitive data whi…" at bounding box center [686, 113] width 408 height 46
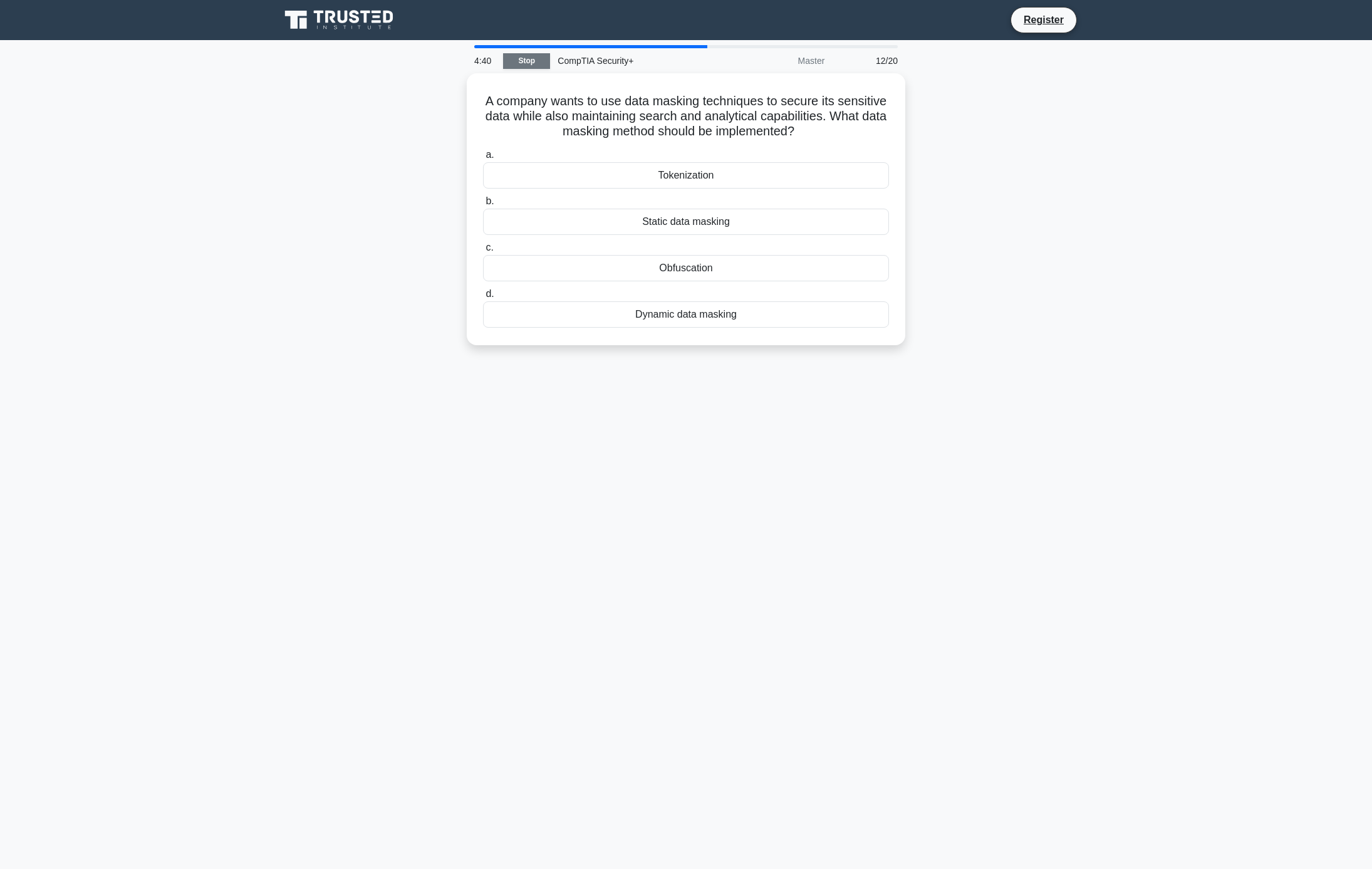
click at [514, 64] on link "Stop" at bounding box center [526, 61] width 47 height 15
